Goal: Task Accomplishment & Management: Manage account settings

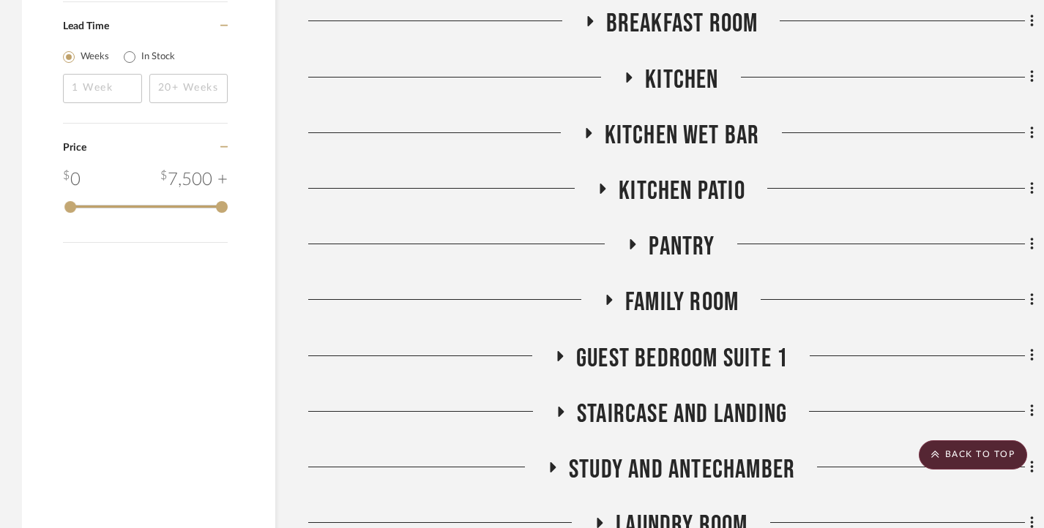
scroll to position [3147, 0]
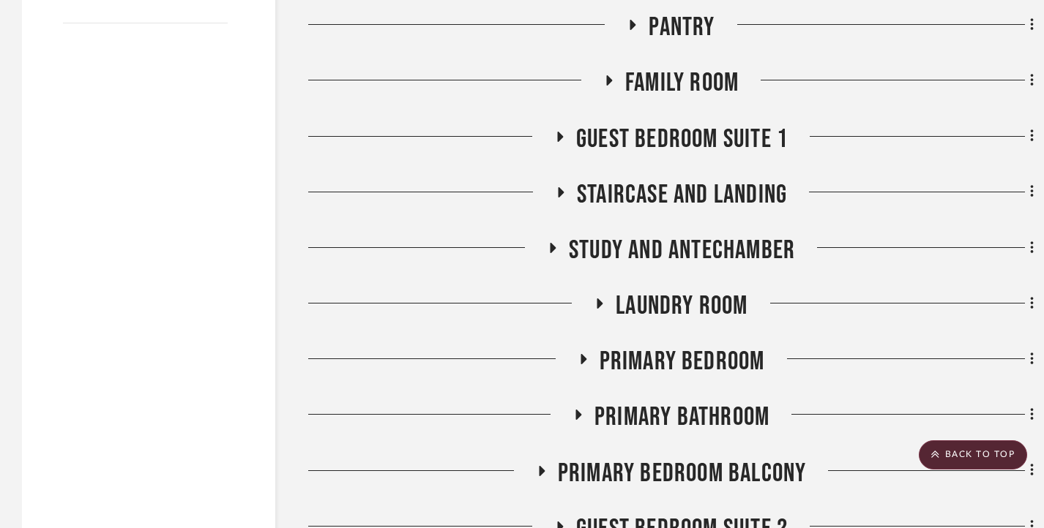
click at [566, 142] on icon at bounding box center [559, 136] width 18 height 11
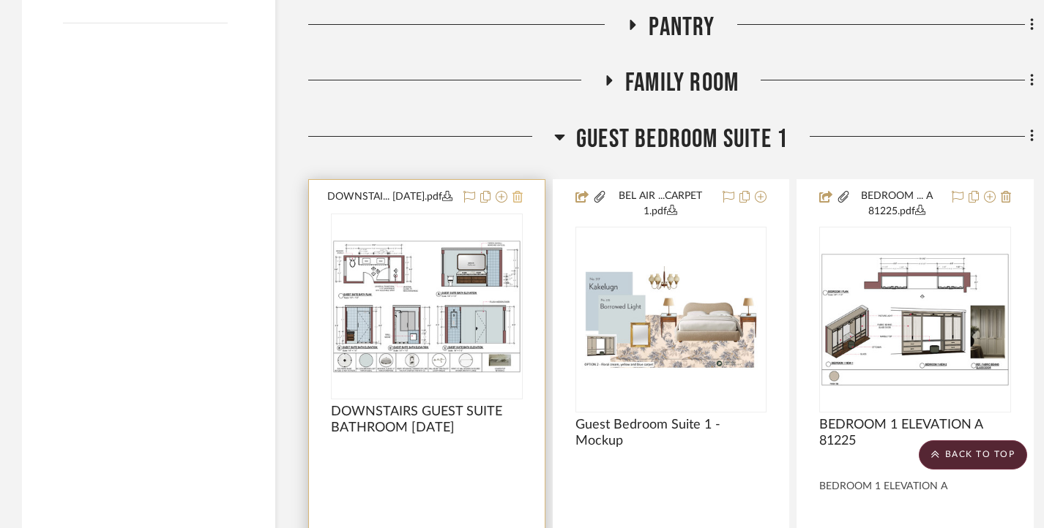
click at [520, 196] on icon at bounding box center [517, 197] width 10 height 12
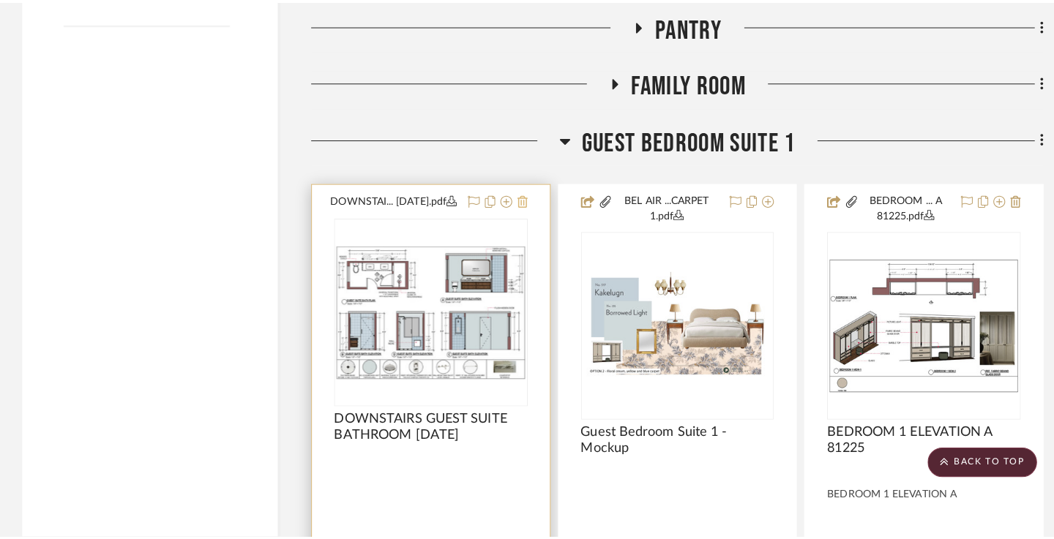
scroll to position [0, 0]
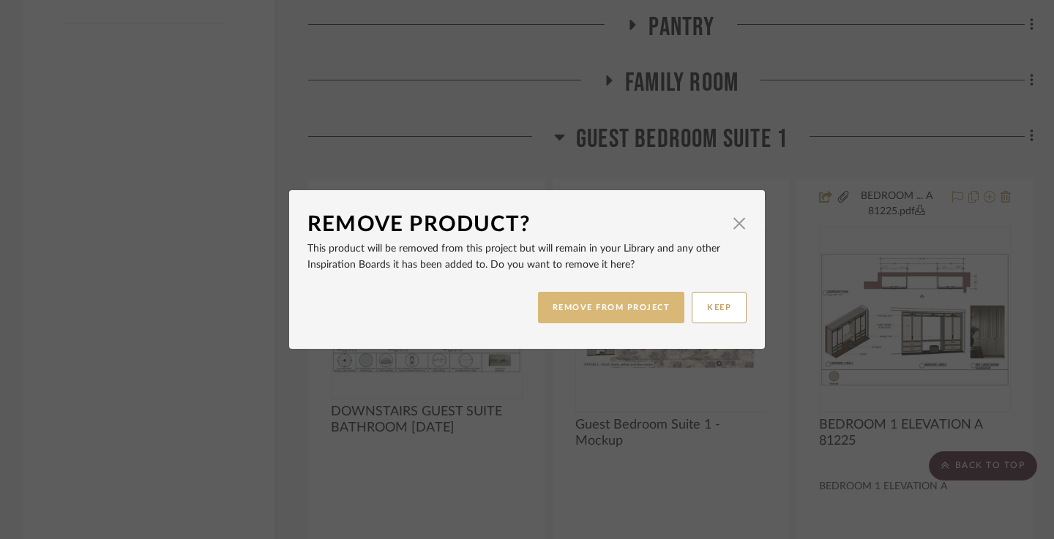
click at [586, 297] on button "REMOVE FROM PROJECT" at bounding box center [611, 307] width 147 height 31
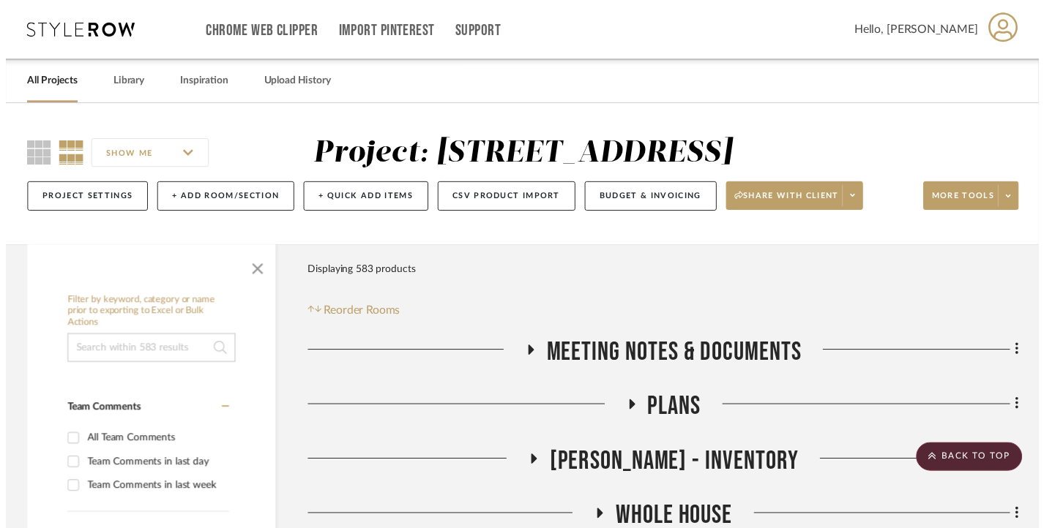
scroll to position [3147, 0]
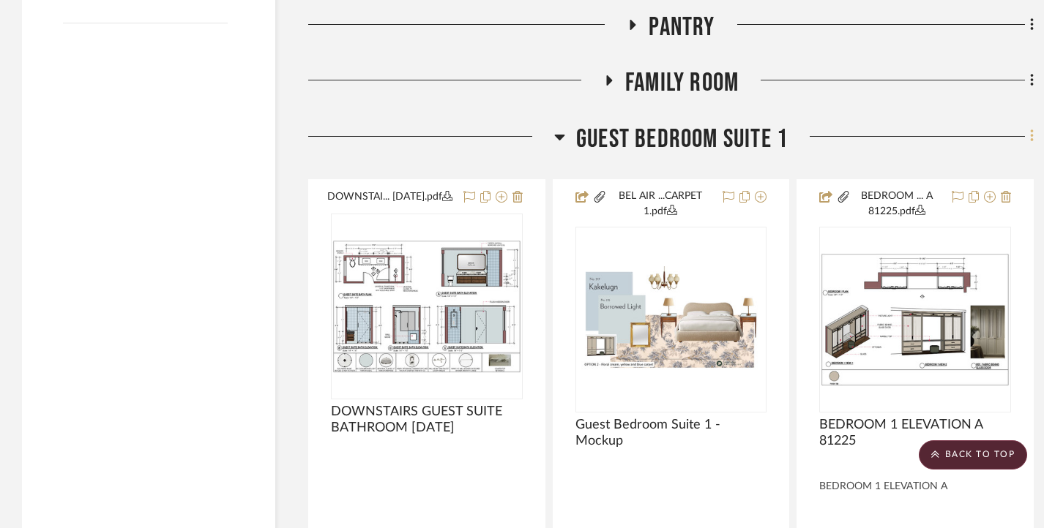
click at [1029, 140] on fa-icon at bounding box center [1030, 138] width 10 height 24
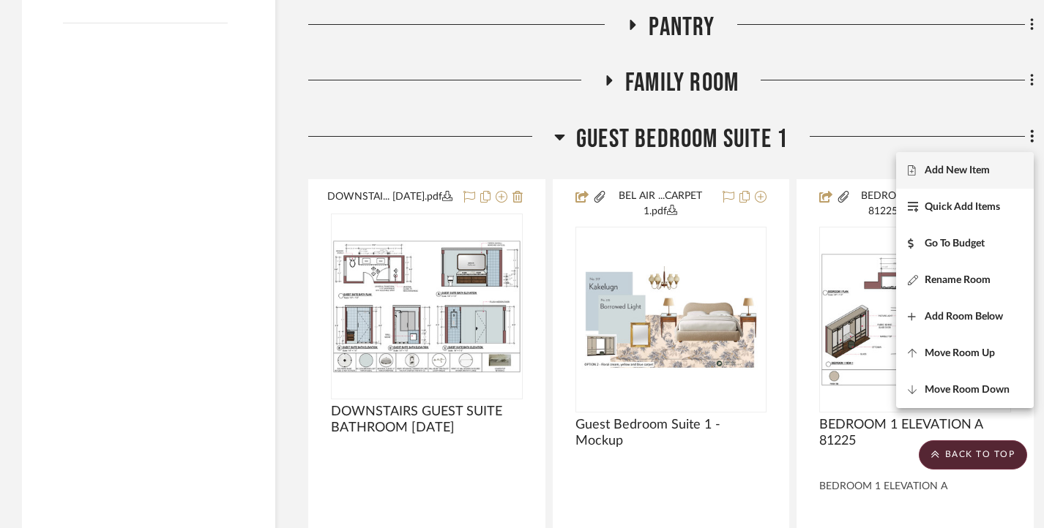
click at [968, 171] on span "Add New Item" at bounding box center [956, 170] width 65 height 12
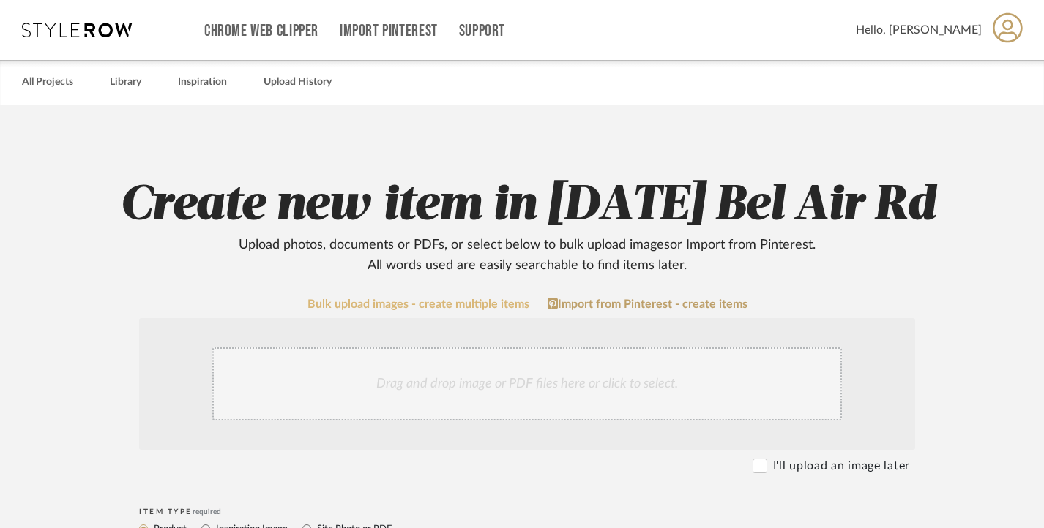
click at [389, 307] on link "Bulk upload images - create multiple items" at bounding box center [418, 305] width 222 height 12
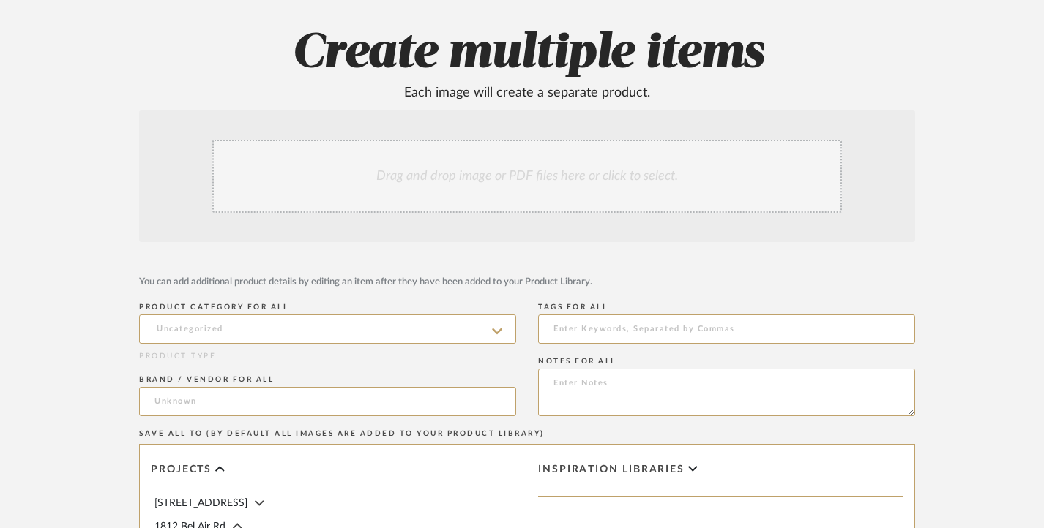
scroll to position [146, 0]
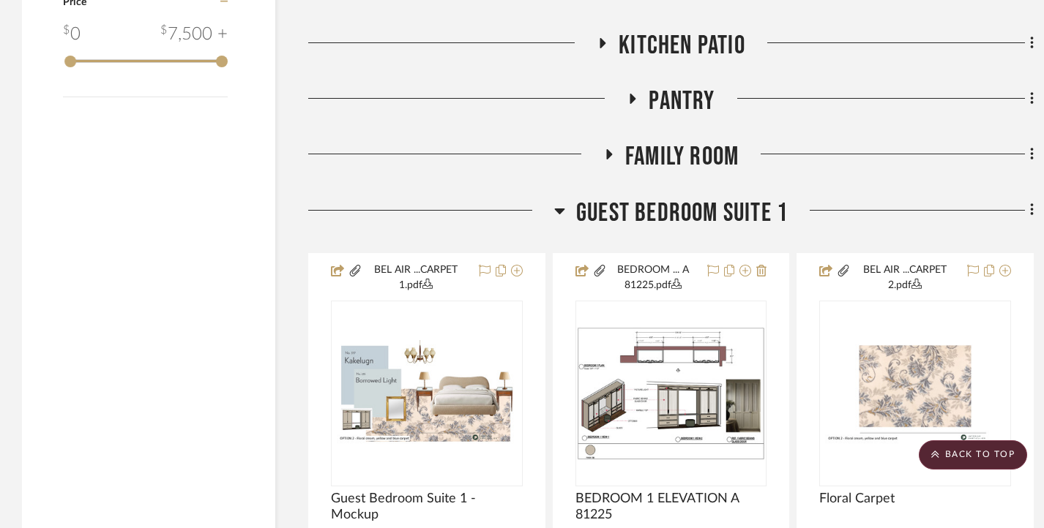
scroll to position [3074, 0]
click at [1032, 215] on icon at bounding box center [1031, 209] width 3 height 12
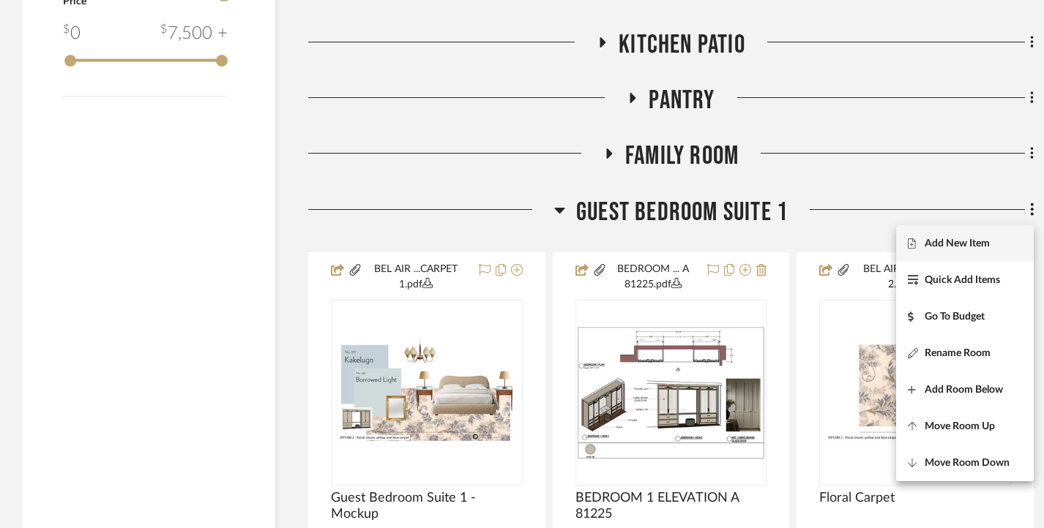
click at [964, 242] on span "Add New Item" at bounding box center [956, 243] width 65 height 12
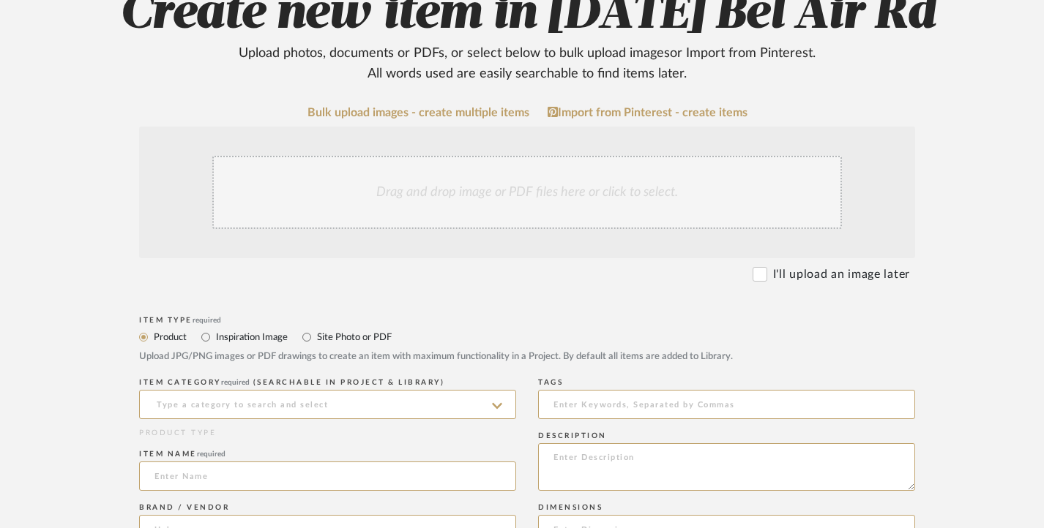
scroll to position [293, 0]
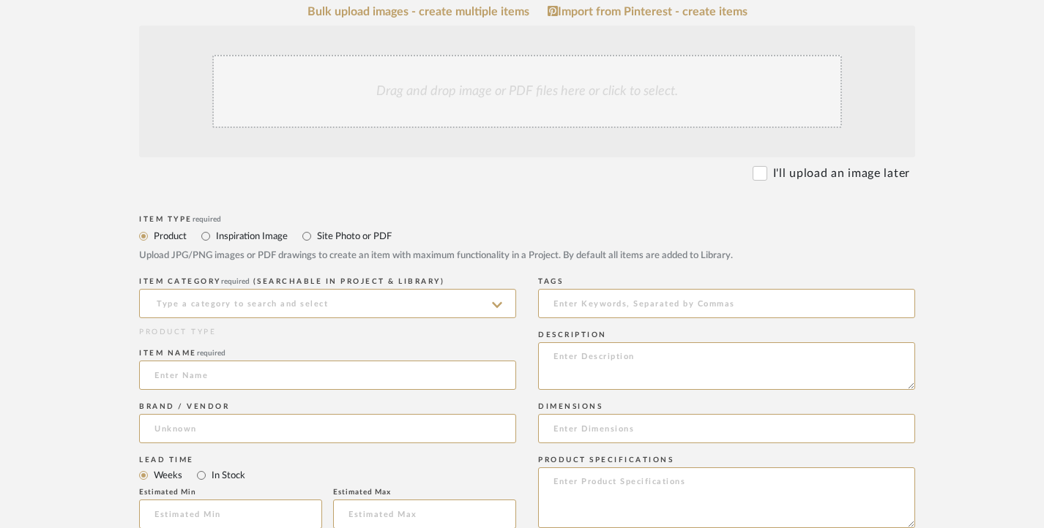
click at [317, 228] on label "Site Photo or PDF" at bounding box center [353, 236] width 76 height 16
click at [315, 228] on input "Site Photo or PDF" at bounding box center [307, 237] width 18 height 18
radio input "true"
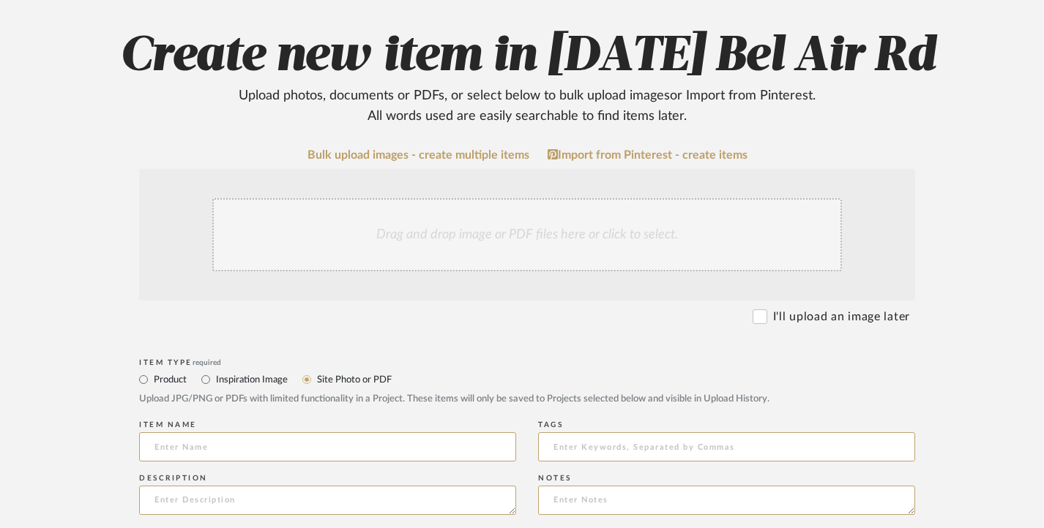
scroll to position [146, 0]
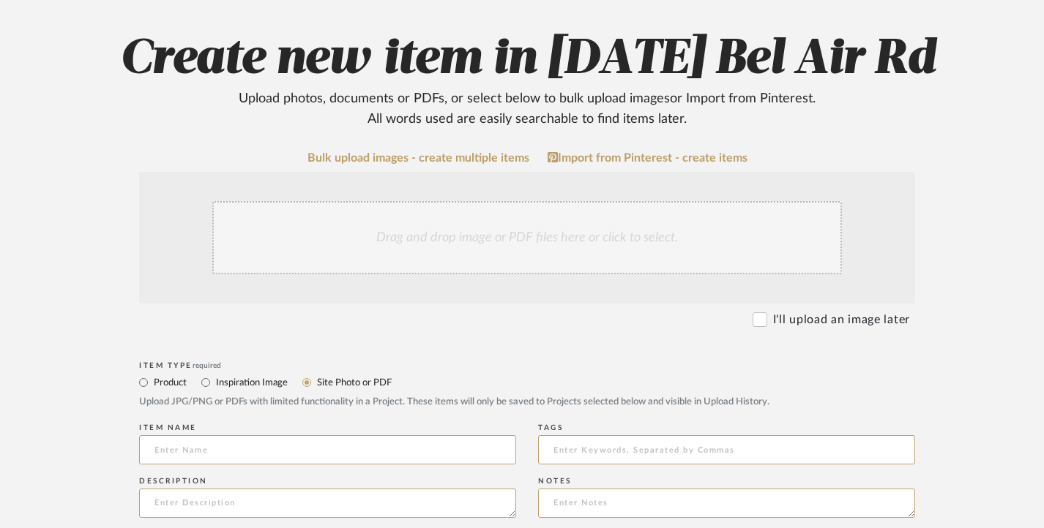
click at [420, 229] on div "Drag and drop image or PDF files here or click to select." at bounding box center [526, 237] width 629 height 73
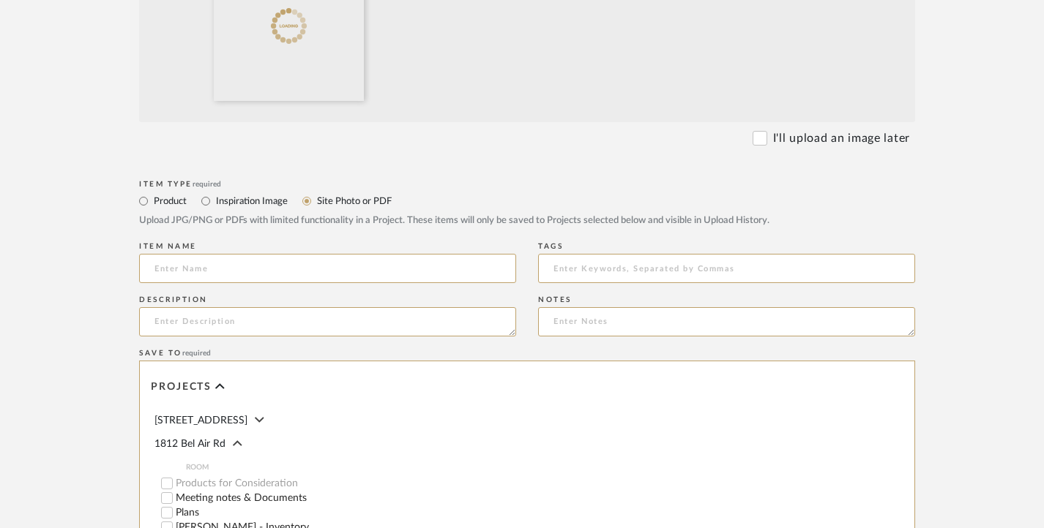
scroll to position [512, 0]
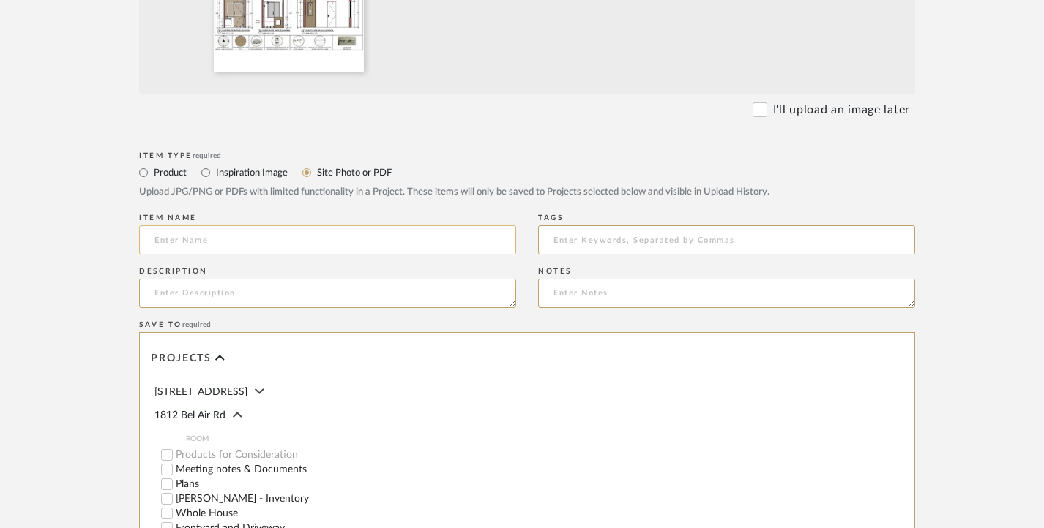
click at [246, 237] on input at bounding box center [327, 239] width 377 height 29
paste input "DOWNSTAIRS GUEST SUITE BATHROOM [DATE]"
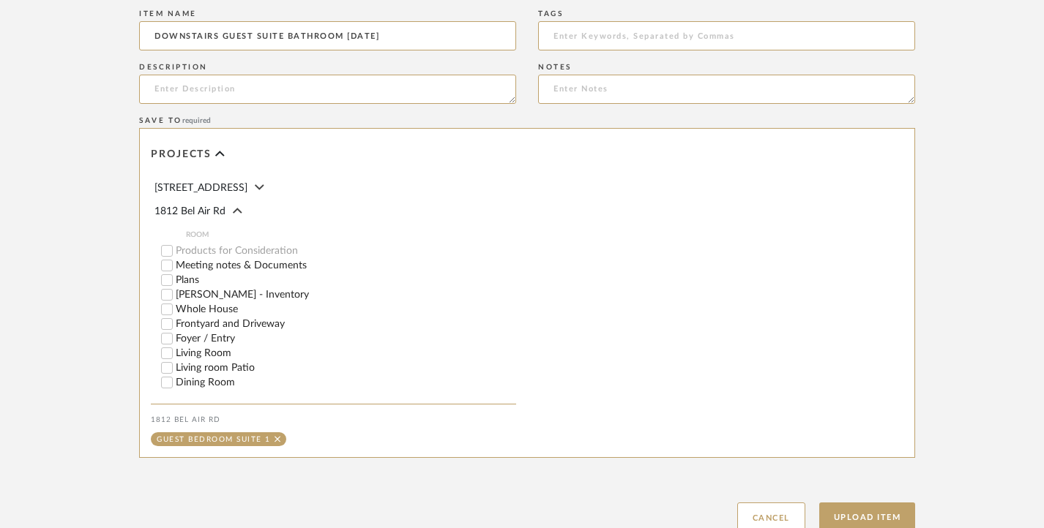
scroll to position [826, 0]
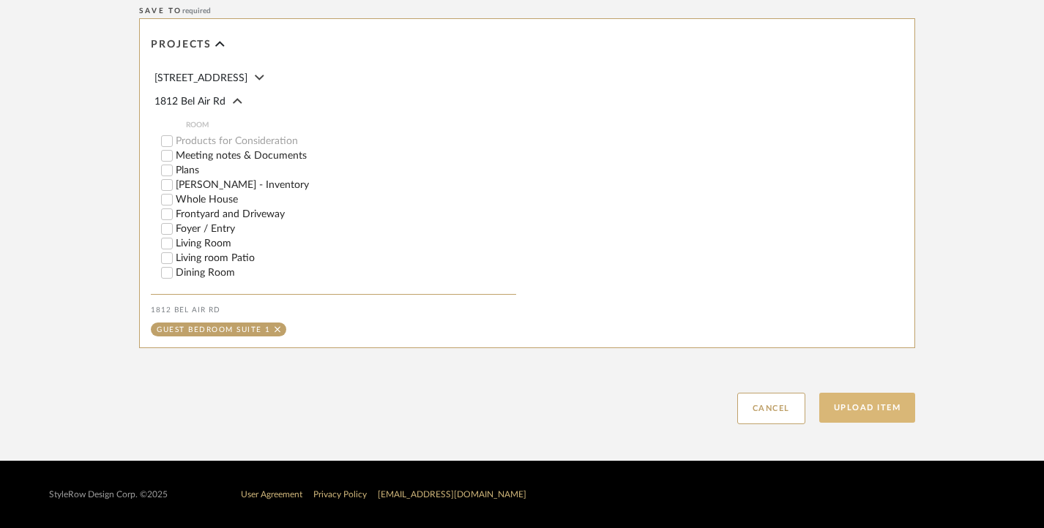
type input "DOWNSTAIRS GUEST SUITE BATHROOM [DATE]"
click at [897, 413] on button "Upload Item" at bounding box center [867, 408] width 97 height 30
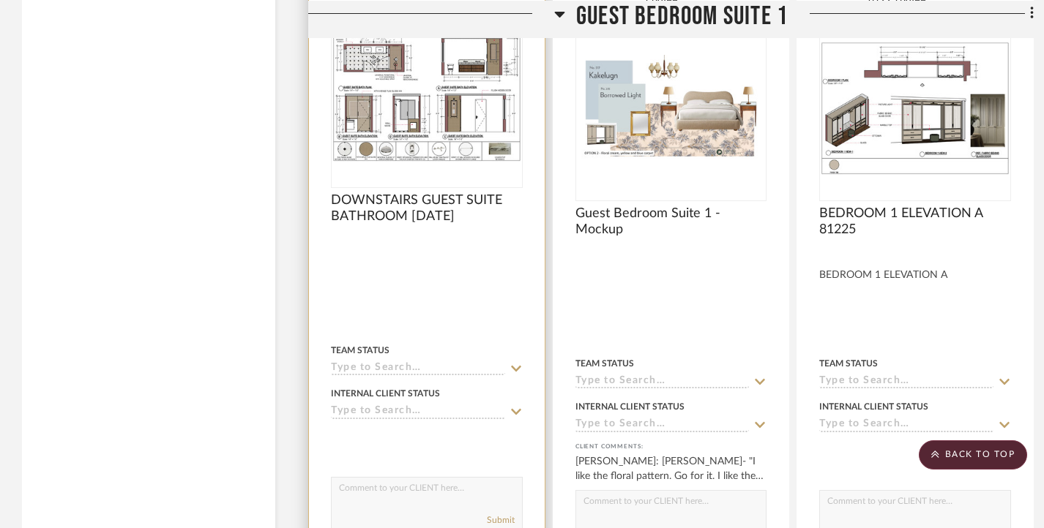
scroll to position [3363, 0]
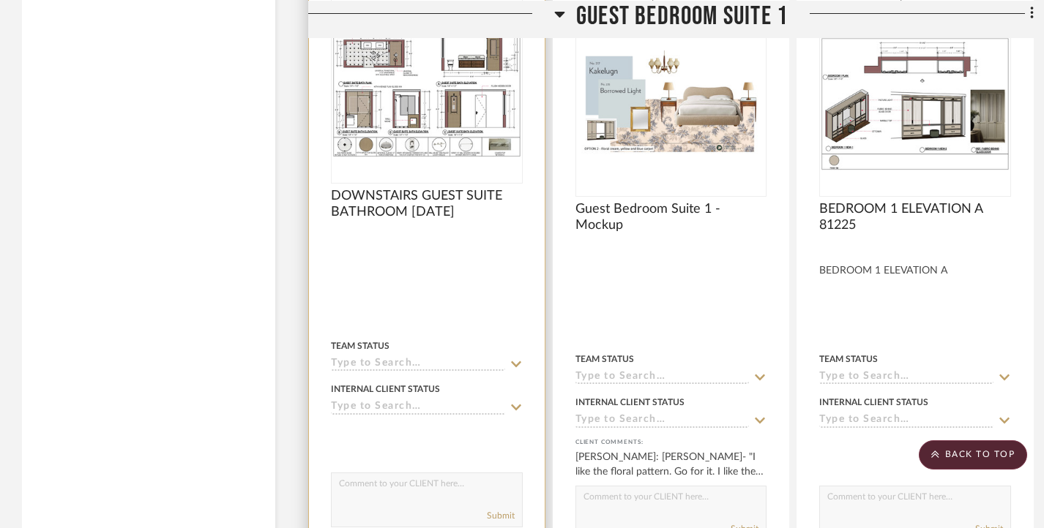
click at [440, 111] on img "0" at bounding box center [426, 90] width 189 height 133
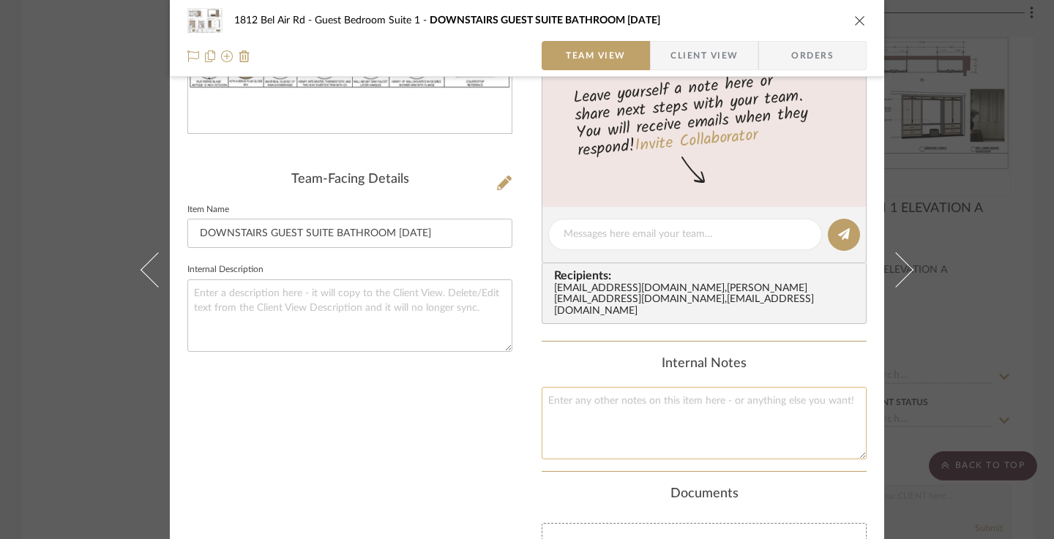
scroll to position [284, 0]
click at [621, 236] on textarea at bounding box center [685, 235] width 243 height 15
click at [684, 306] on div "[EMAIL_ADDRESS][DOMAIN_NAME] , [PERSON_NAME][EMAIL_ADDRESS][DOMAIN_NAME] , [EMA…" at bounding box center [707, 301] width 306 height 35
click at [687, 299] on div "[EMAIL_ADDRESS][DOMAIN_NAME] , [PERSON_NAME][EMAIL_ADDRESS][DOMAIN_NAME] , [EMA…" at bounding box center [707, 301] width 306 height 35
click at [702, 296] on div "[EMAIL_ADDRESS][DOMAIN_NAME] , [PERSON_NAME][EMAIL_ADDRESS][DOMAIN_NAME] , [EMA…" at bounding box center [707, 301] width 306 height 35
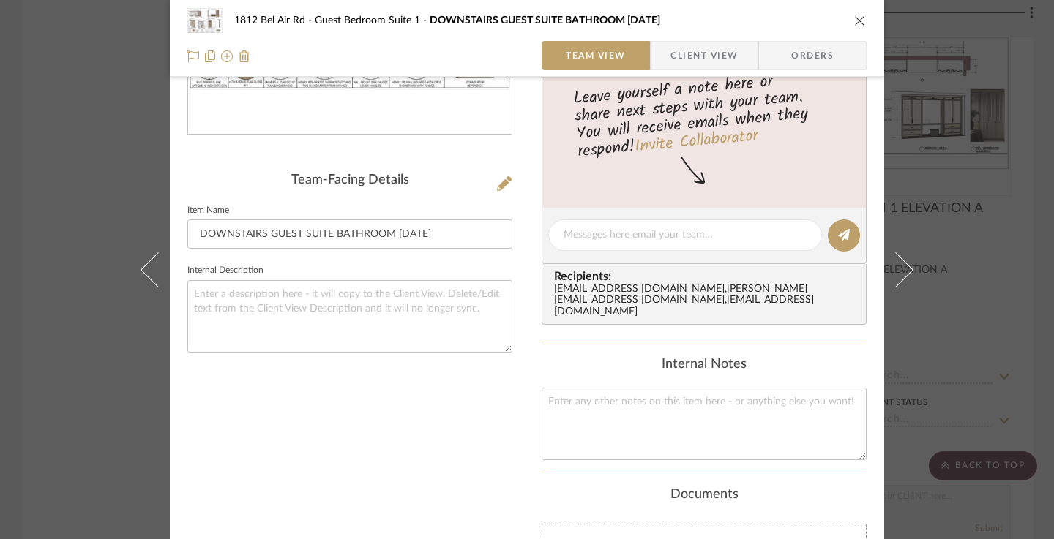
click at [790, 293] on div "[EMAIL_ADDRESS][DOMAIN_NAME] , [PERSON_NAME][EMAIL_ADDRESS][DOMAIN_NAME] , [EMA…" at bounding box center [707, 301] width 306 height 35
click at [805, 303] on div "[EMAIL_ADDRESS][DOMAIN_NAME] , [PERSON_NAME][EMAIL_ADDRESS][DOMAIN_NAME] , [EMA…" at bounding box center [707, 301] width 306 height 35
click at [800, 299] on div "[EMAIL_ADDRESS][DOMAIN_NAME] , [PERSON_NAME][EMAIL_ADDRESS][DOMAIN_NAME] , [EMA…" at bounding box center [707, 301] width 306 height 35
click at [684, 238] on textarea at bounding box center [685, 235] width 243 height 15
drag, startPoint x: 428, startPoint y: 233, endPoint x: 409, endPoint y: 235, distance: 19.1
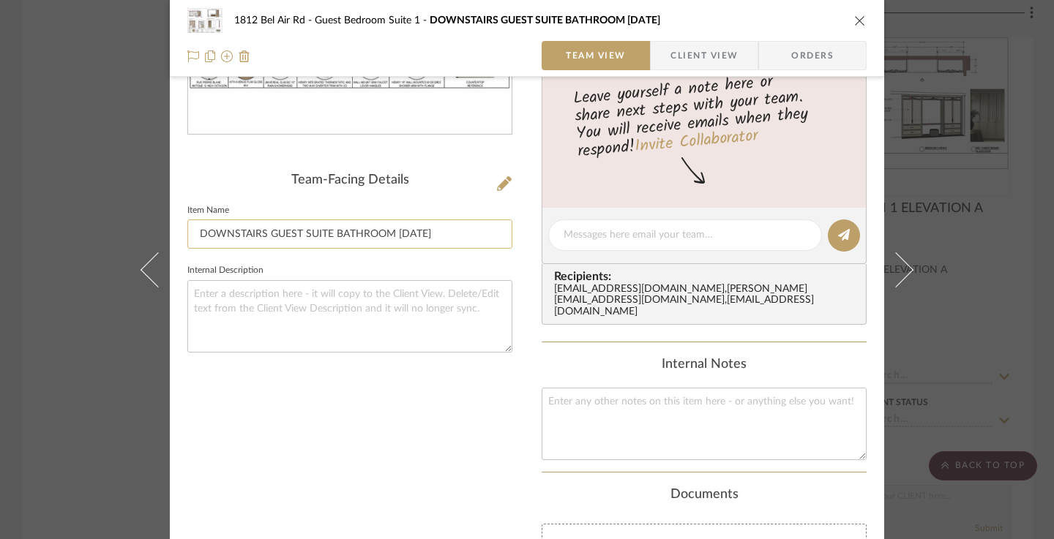
click at [409, 235] on input "DOWNSTAIRS GUEST SUITE BATHROOM [DATE]" at bounding box center [349, 234] width 325 height 29
drag, startPoint x: 387, startPoint y: 236, endPoint x: 189, endPoint y: 230, distance: 198.4
click at [189, 230] on input "DOWNSTAIRS GUEST SUITE BATHROOM [DATE]" at bounding box center [349, 234] width 325 height 29
click at [610, 237] on textarea at bounding box center [685, 235] width 243 height 15
paste textarea "DOWNSTAIRS GUEST SUITE BATHROOM"
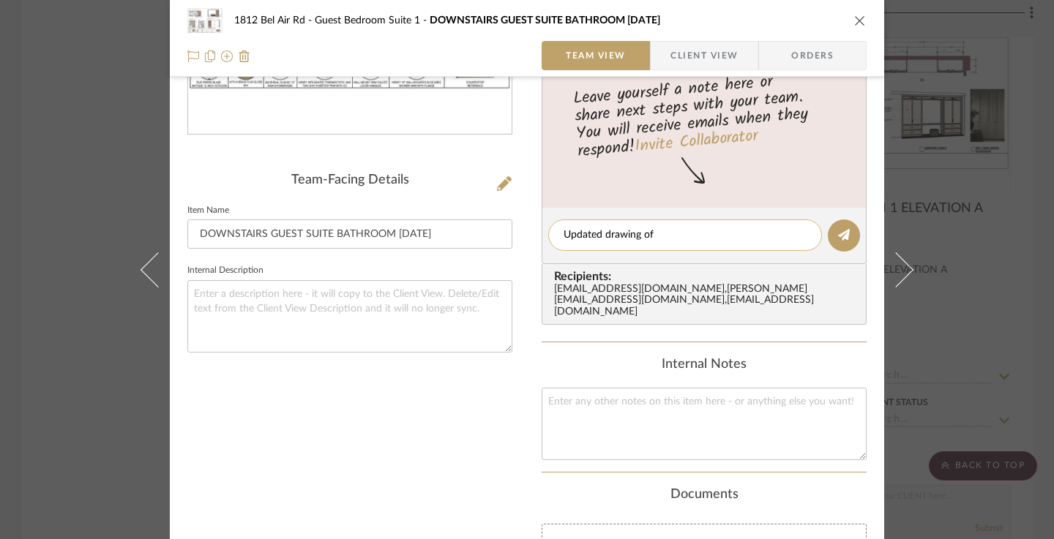
type textarea "Updated drawing of DOWNSTAIRS GUEST SUITE BATHROOM"
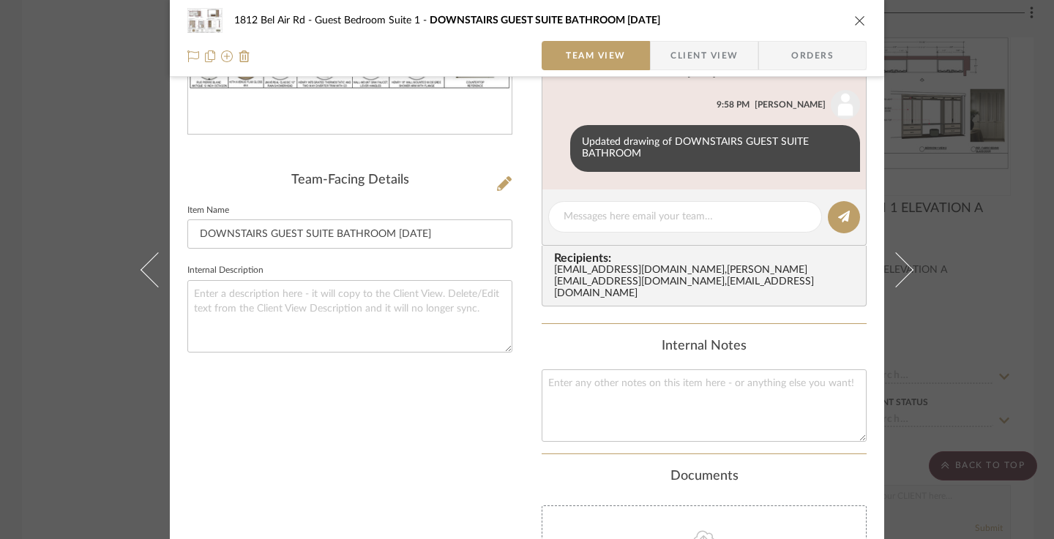
click at [129, 188] on button at bounding box center [149, 269] width 41 height 539
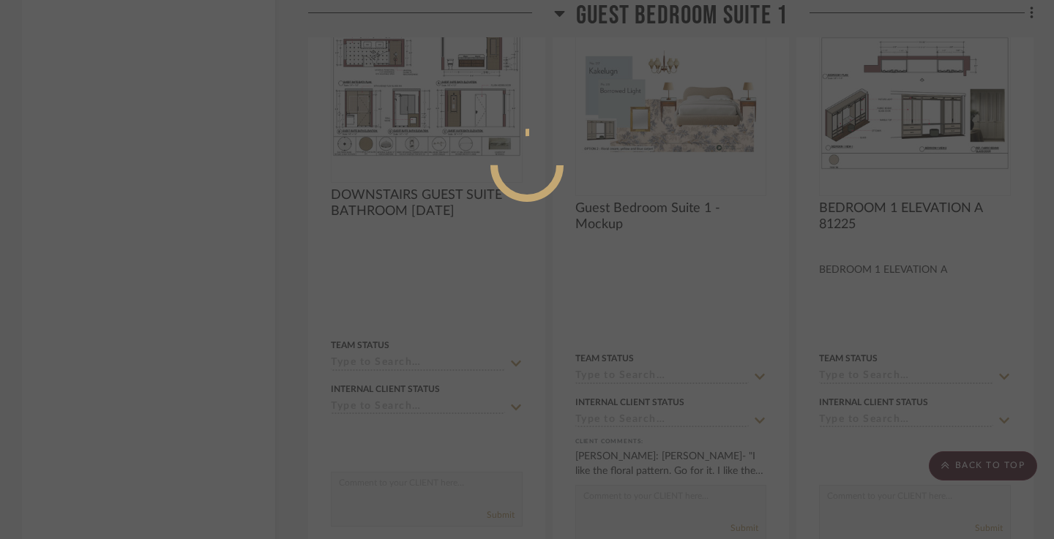
scroll to position [284, 0]
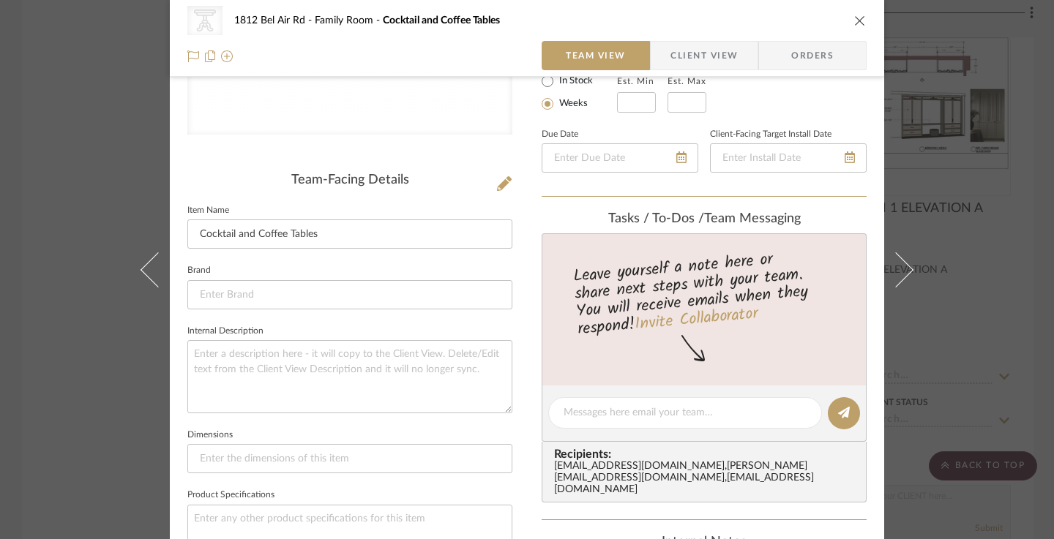
click at [103, 176] on div "CategoryIconTables Created with Sketch. Cocktail and Coffee Tables 1812 Bel Air…" at bounding box center [527, 269] width 1054 height 539
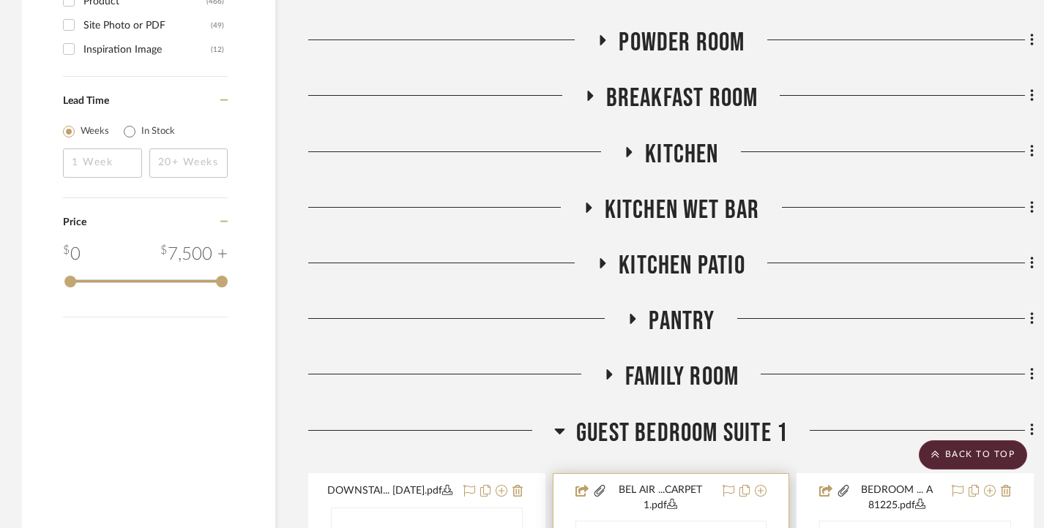
scroll to position [2851, 0]
